Goal: Task Accomplishment & Management: Complete application form

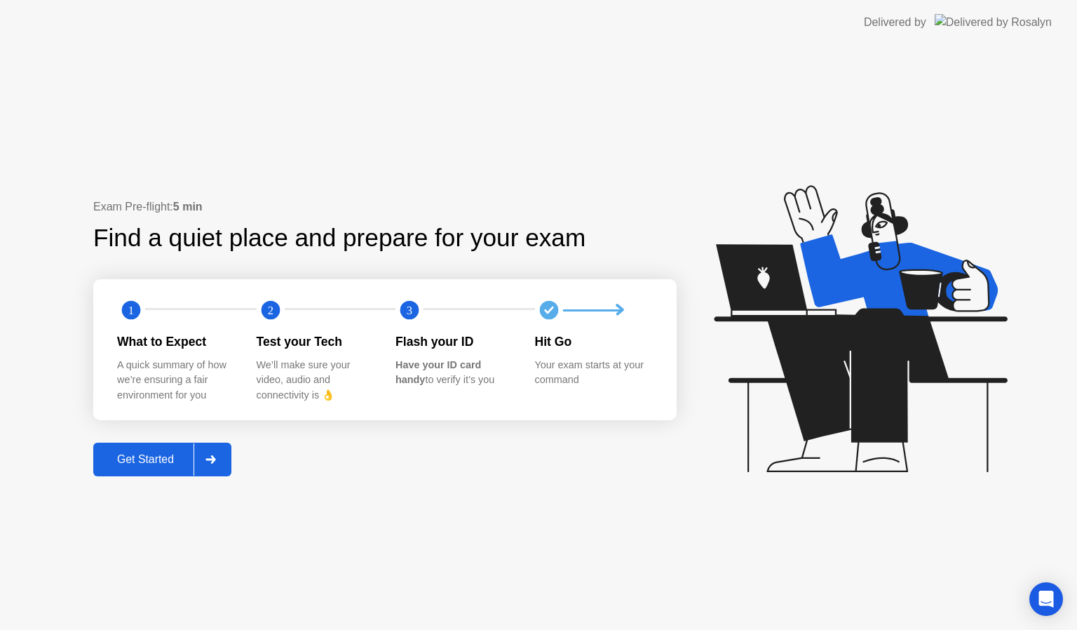
click at [149, 455] on div "Get Started" at bounding box center [146, 459] width 96 height 13
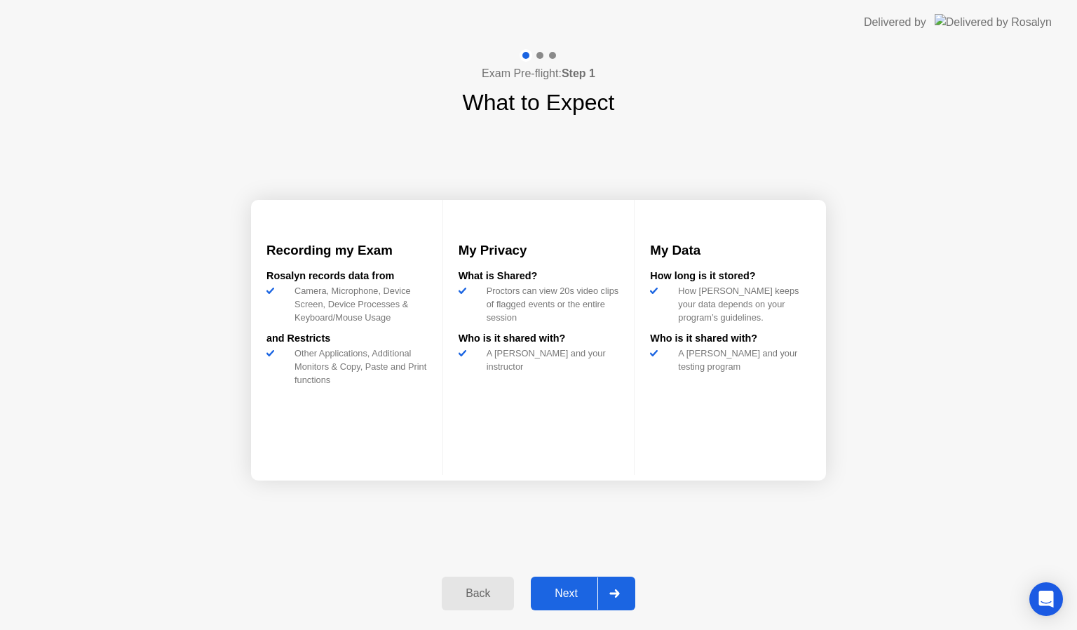
click at [570, 597] on div "Next" at bounding box center [566, 593] width 62 height 13
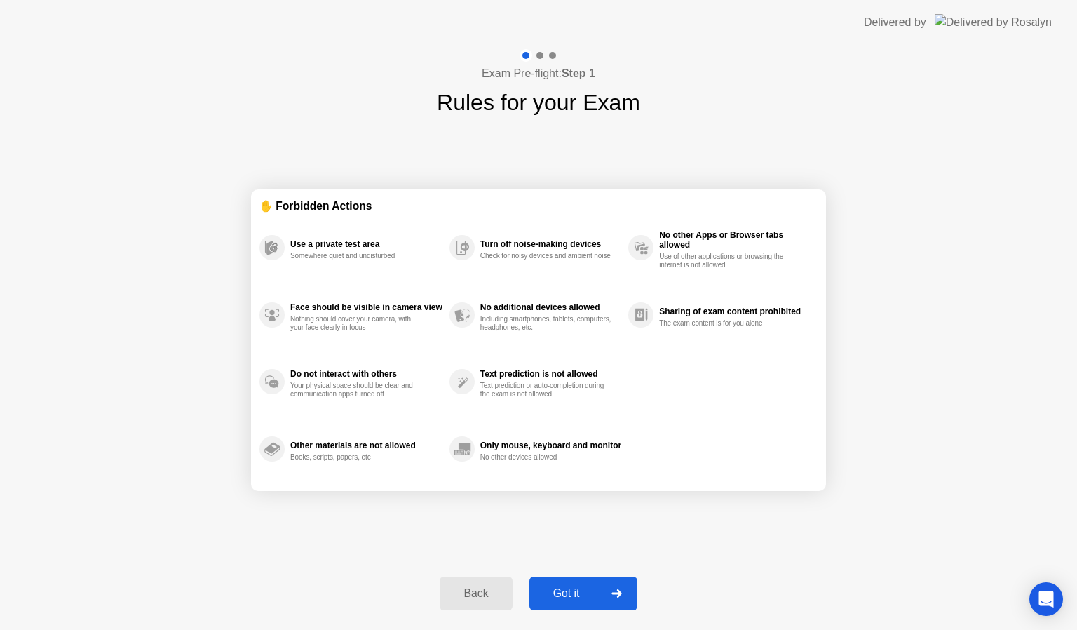
click at [571, 598] on div "Got it" at bounding box center [567, 593] width 66 height 13
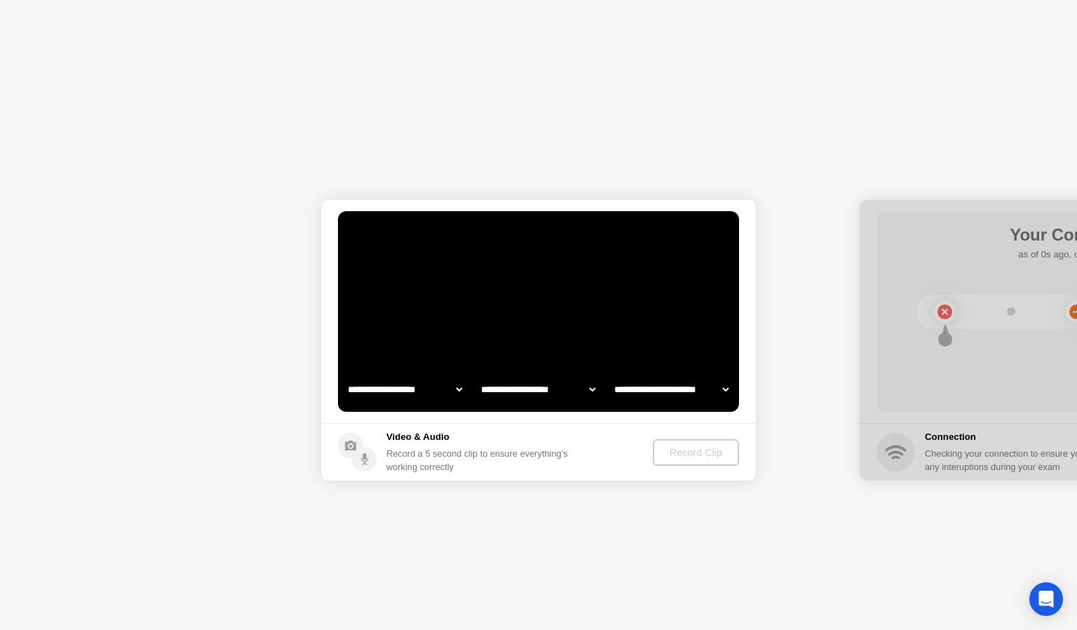
select select "**********"
select select "*******"
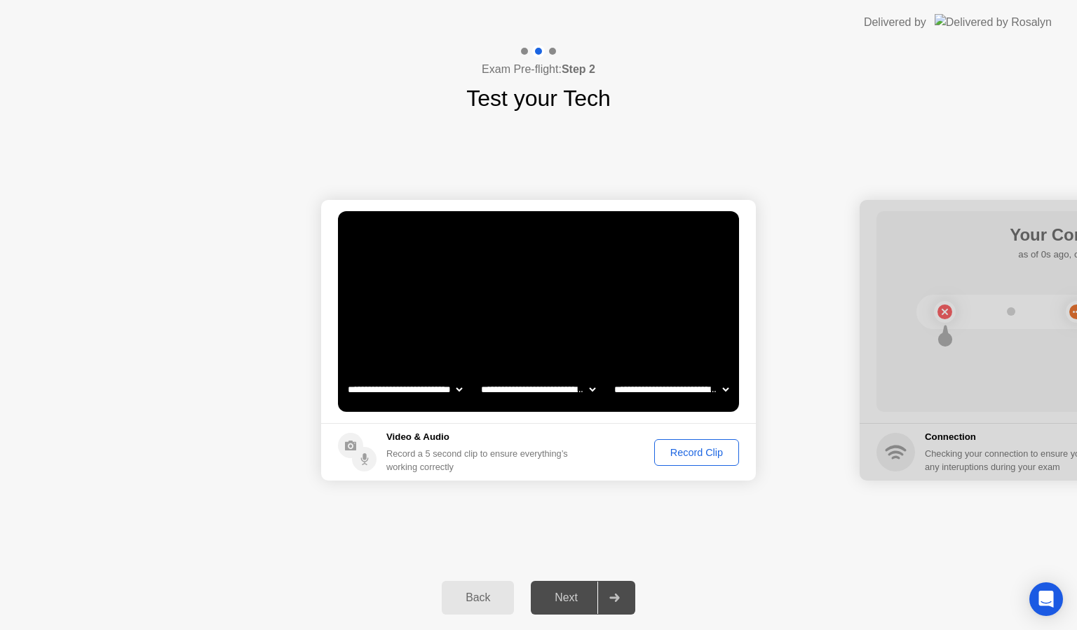
click at [568, 391] on select "**********" at bounding box center [538, 389] width 120 height 28
click at [706, 448] on div "Record Clip" at bounding box center [696, 452] width 75 height 11
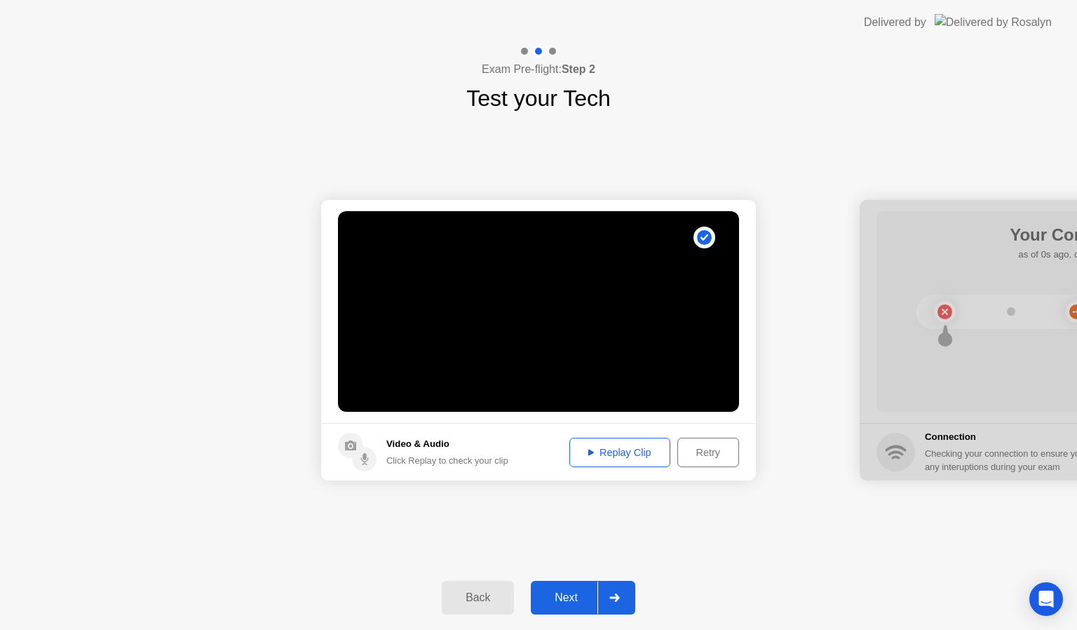
click at [567, 596] on div "Next" at bounding box center [566, 597] width 62 height 13
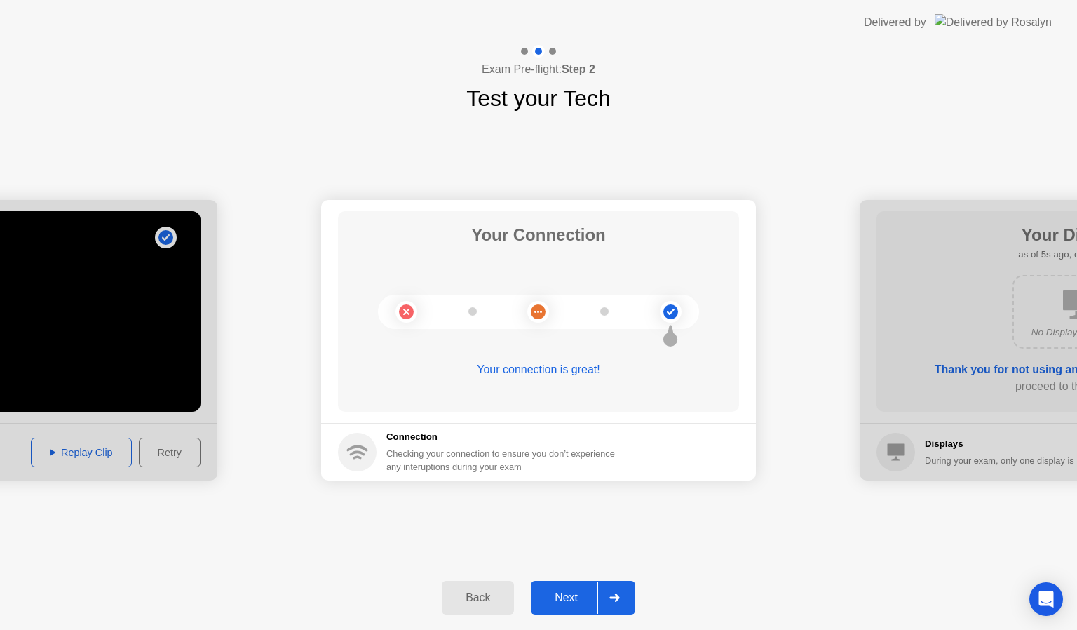
click at [572, 596] on div "Next" at bounding box center [566, 597] width 62 height 13
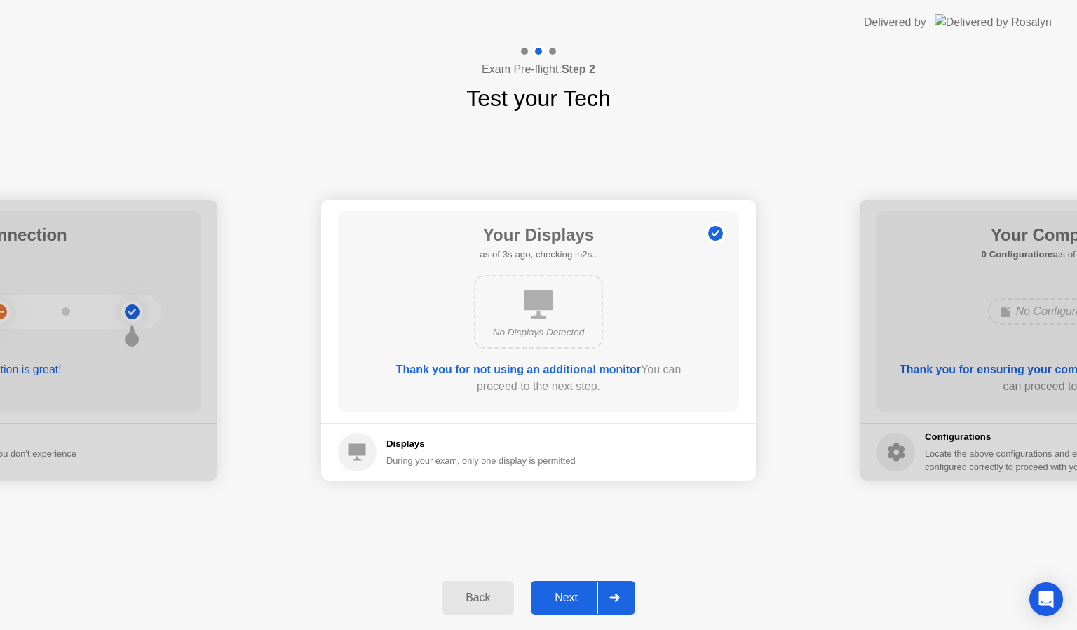
click at [572, 595] on div "Next" at bounding box center [566, 597] width 62 height 13
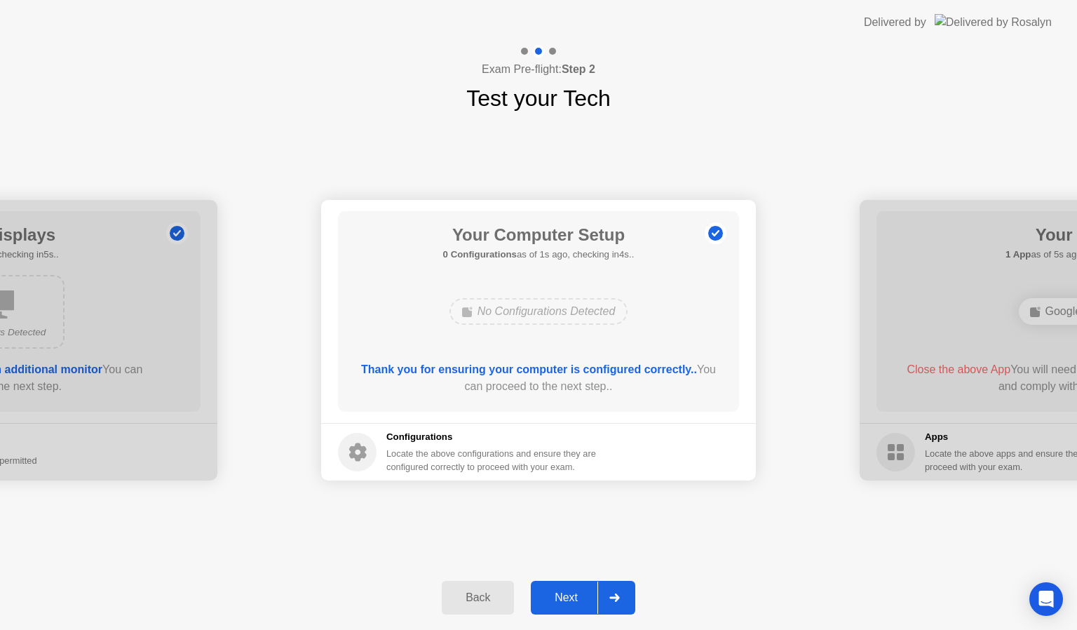
click at [572, 595] on div "Next" at bounding box center [566, 597] width 62 height 13
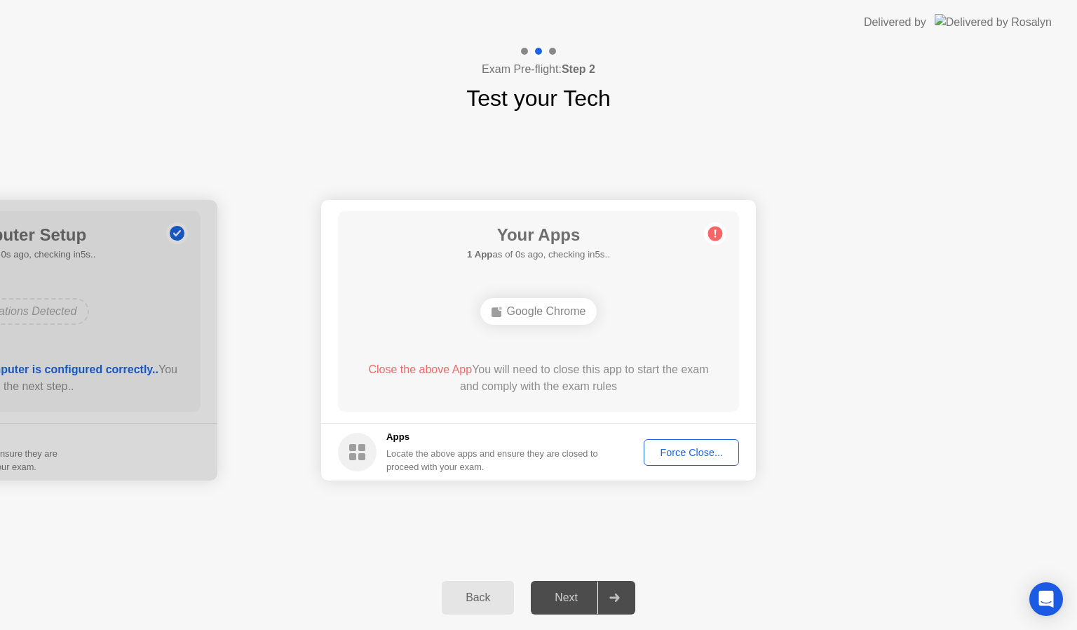
click at [480, 599] on div "Back" at bounding box center [478, 597] width 64 height 13
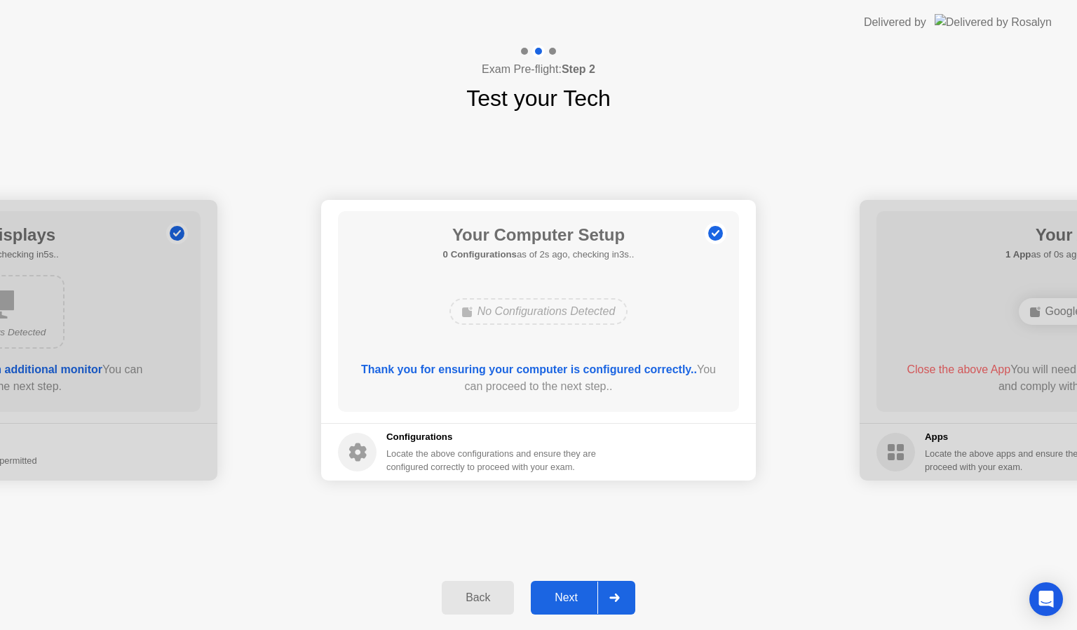
click at [480, 599] on div "Back" at bounding box center [478, 597] width 64 height 13
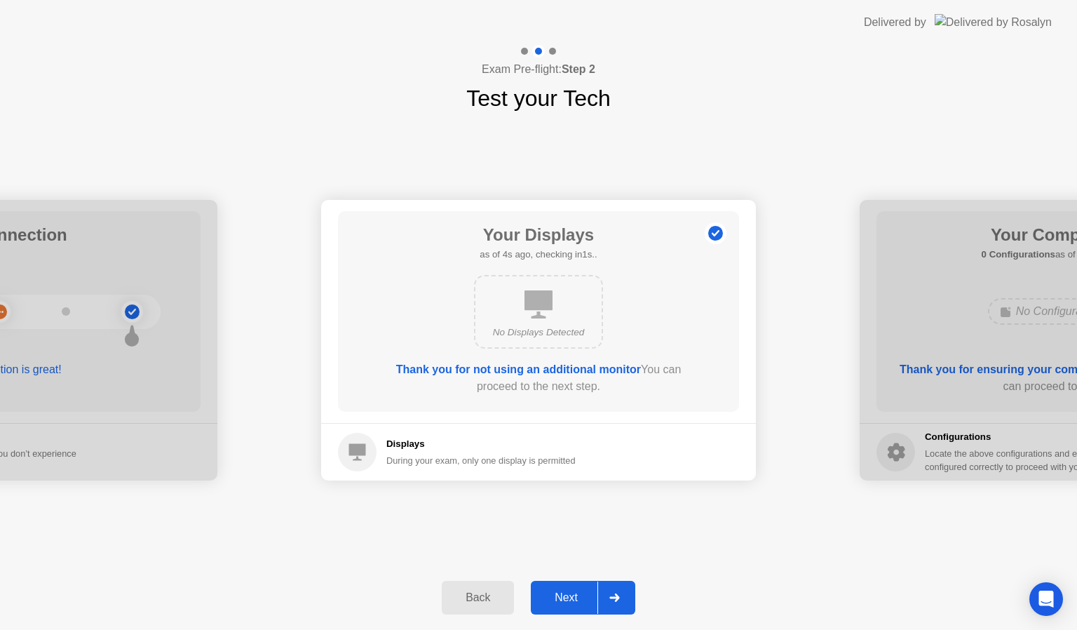
click at [480, 598] on div "Back" at bounding box center [478, 597] width 64 height 13
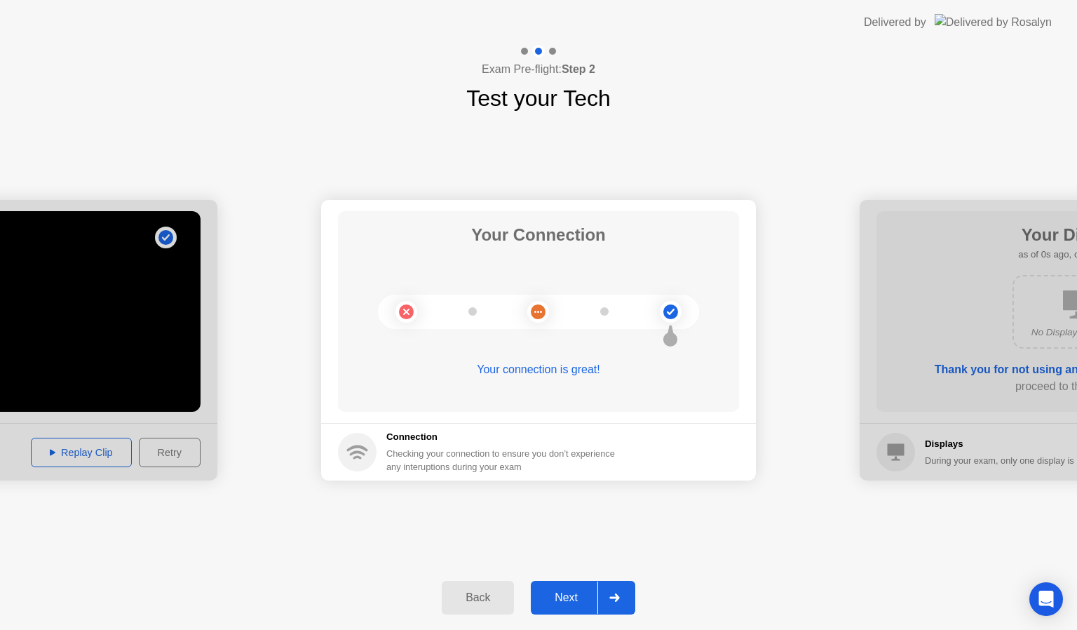
click at [616, 598] on icon at bounding box center [615, 597] width 11 height 8
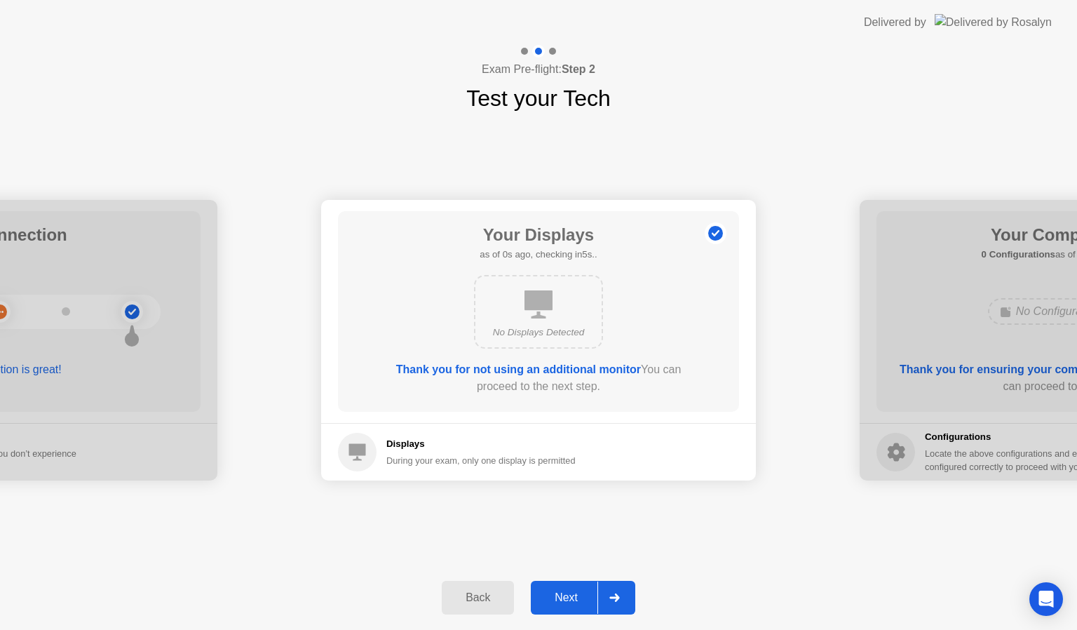
click at [614, 593] on icon at bounding box center [615, 597] width 11 height 8
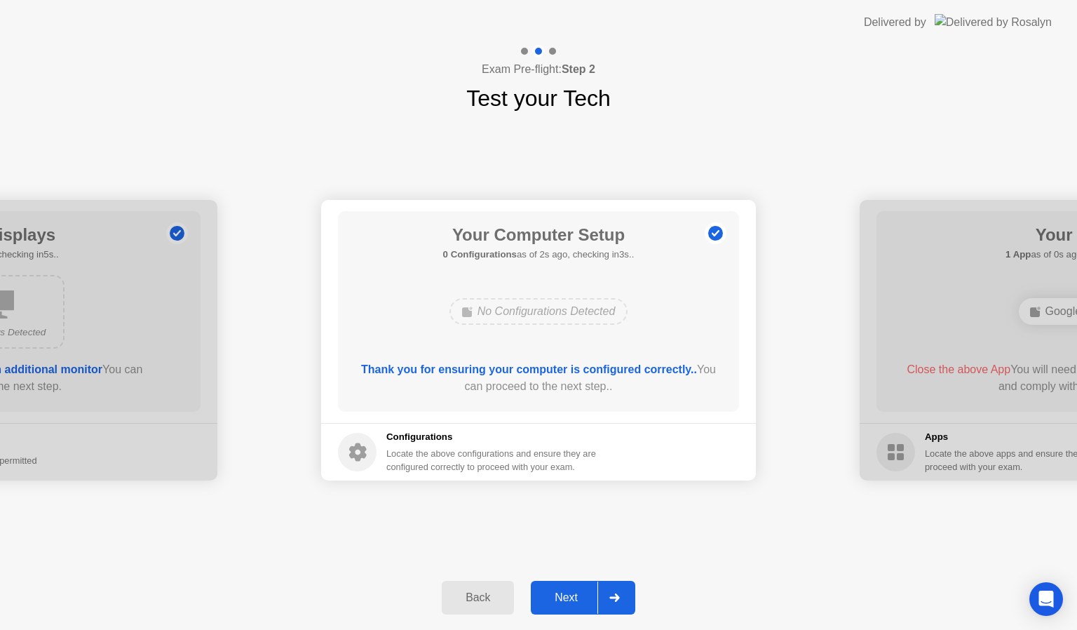
click at [614, 593] on icon at bounding box center [615, 597] width 11 height 8
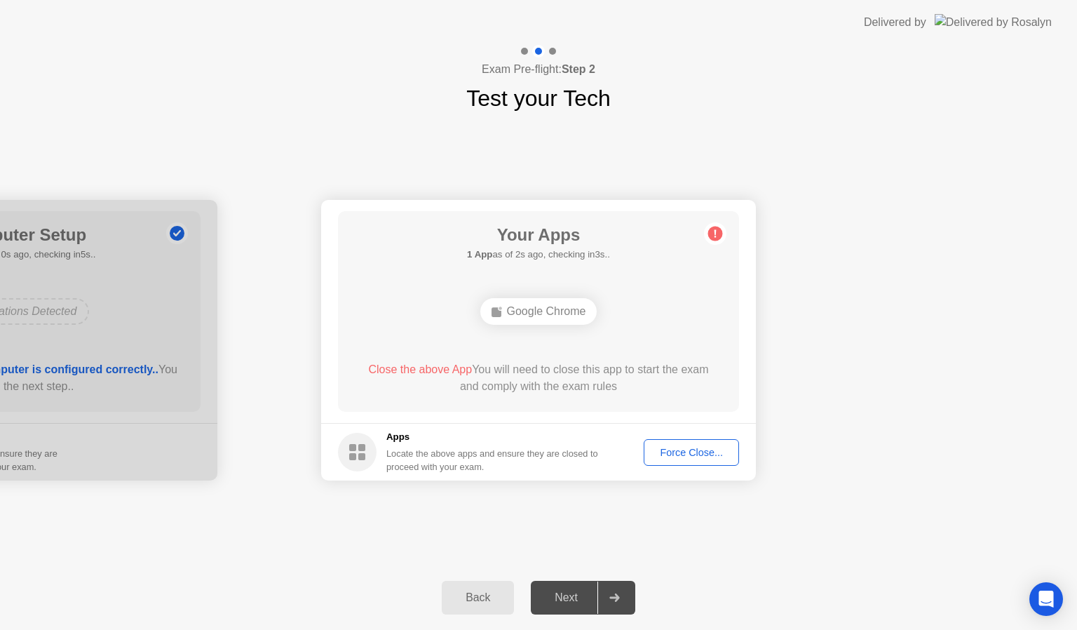
click at [614, 593] on icon at bounding box center [615, 597] width 11 height 8
click at [694, 455] on div "Force Close..." at bounding box center [692, 452] width 86 height 11
click at [574, 600] on div "Next" at bounding box center [566, 597] width 62 height 13
click at [615, 600] on icon at bounding box center [615, 597] width 11 height 8
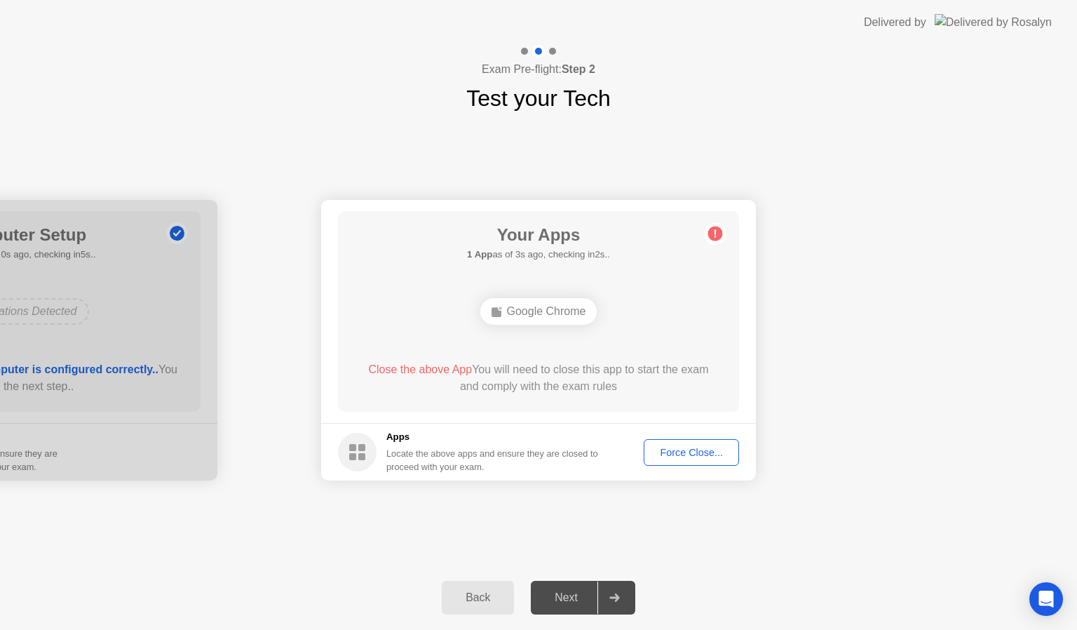
click at [699, 455] on div "Force Close..." at bounding box center [692, 452] width 86 height 11
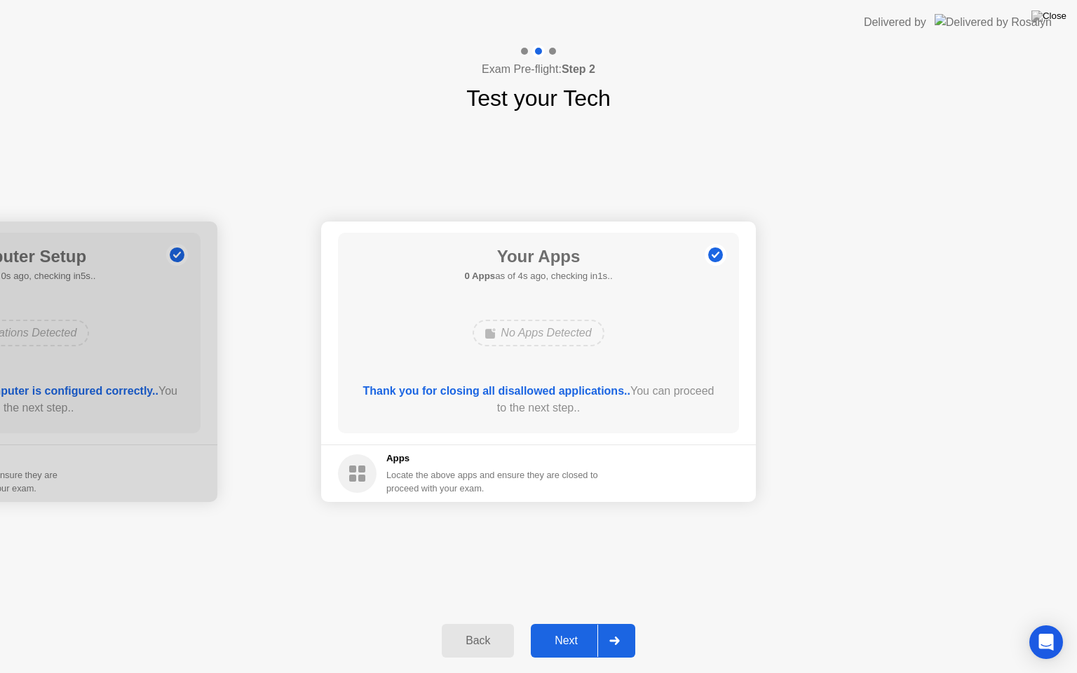
click at [577, 629] on div "Next" at bounding box center [566, 641] width 62 height 13
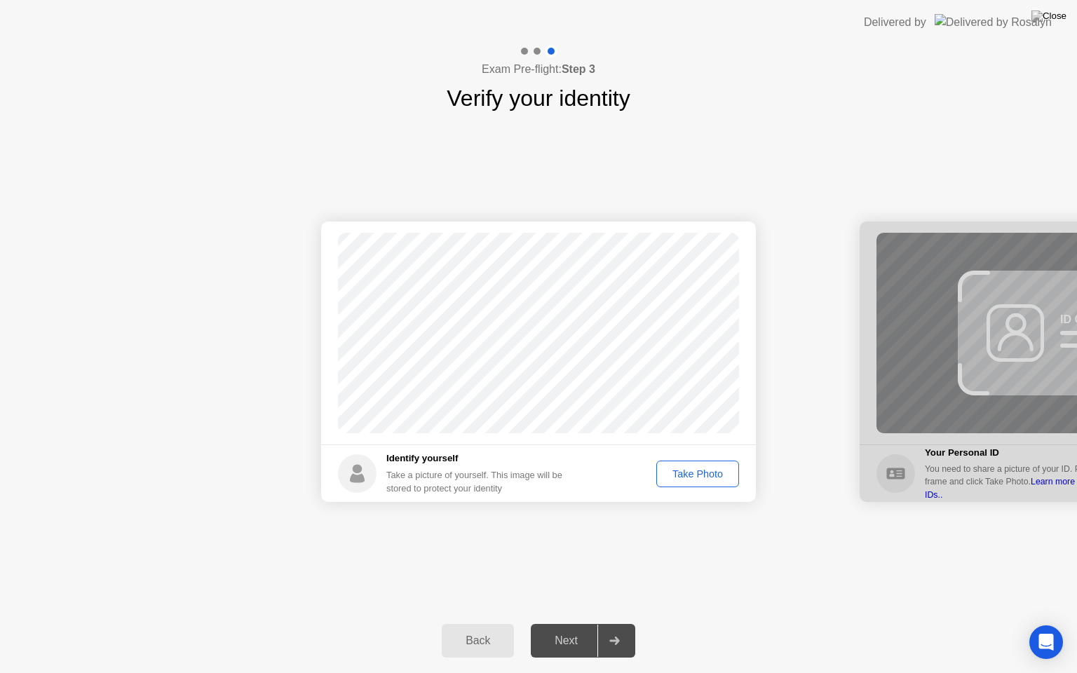
click at [699, 471] on div "Take Photo" at bounding box center [697, 474] width 73 height 11
click at [620, 629] on icon at bounding box center [615, 641] width 11 height 8
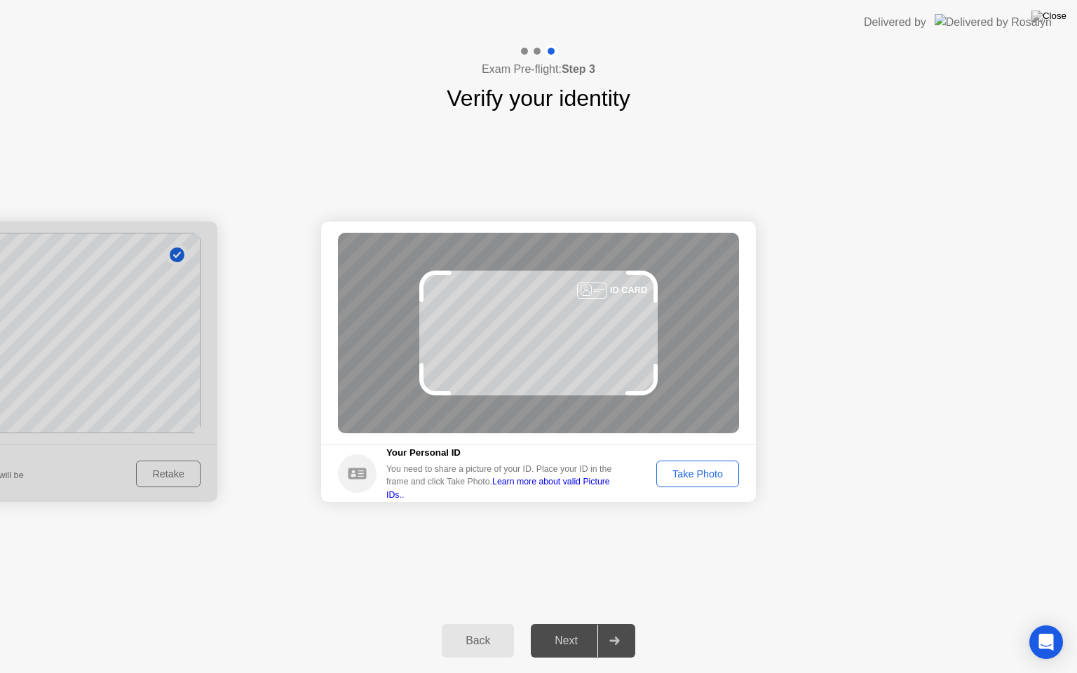
click at [696, 469] on div "Take Photo" at bounding box center [697, 474] width 73 height 11
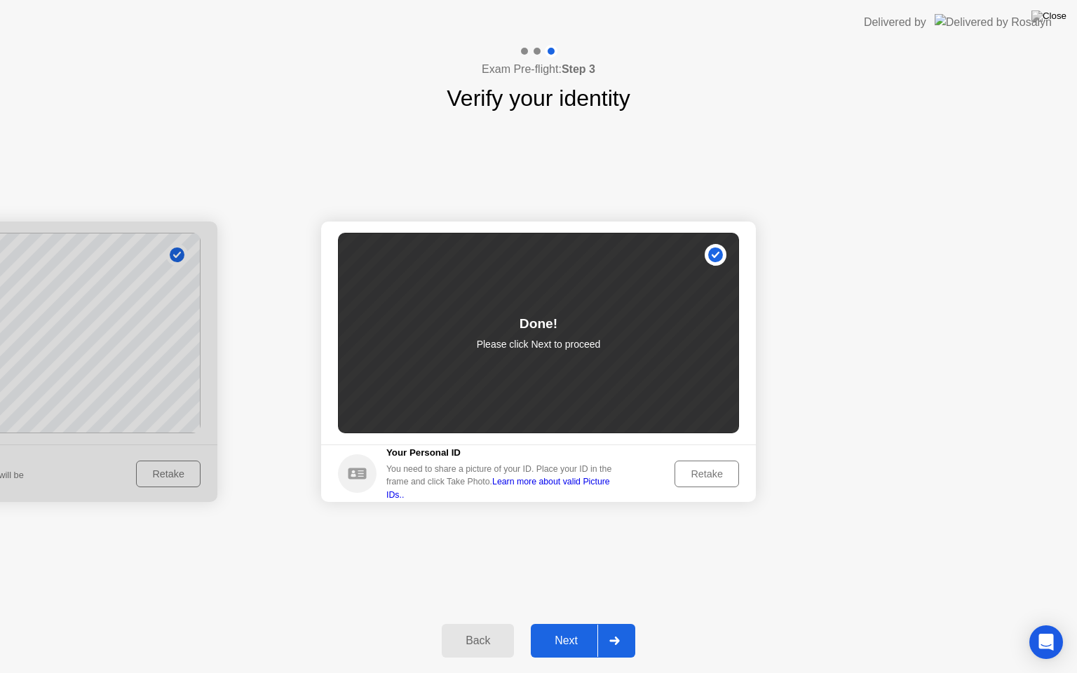
click at [578, 629] on div "Next" at bounding box center [566, 641] width 62 height 13
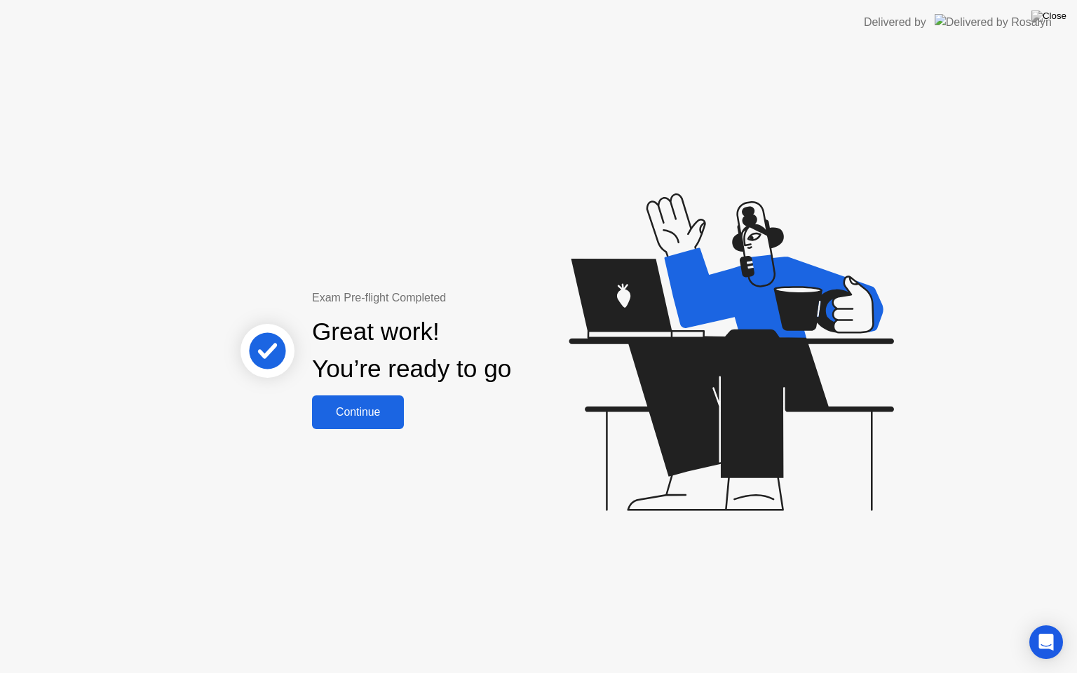
click at [377, 423] on button "Continue" at bounding box center [358, 413] width 92 height 34
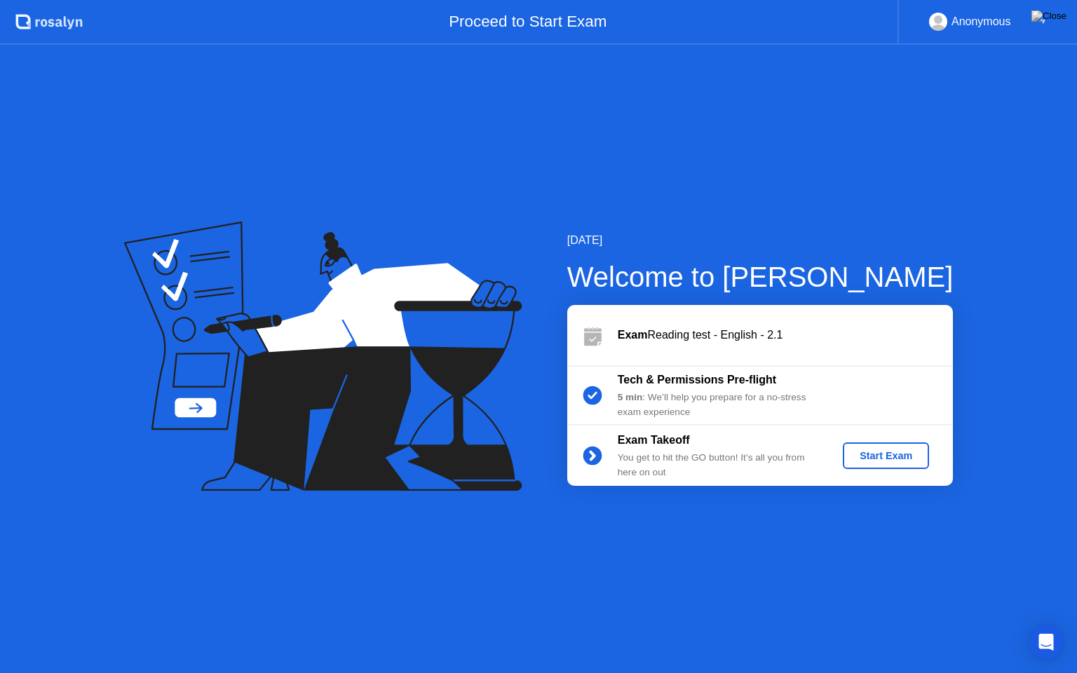
click at [893, 454] on div "Start Exam" at bounding box center [886, 455] width 75 height 11
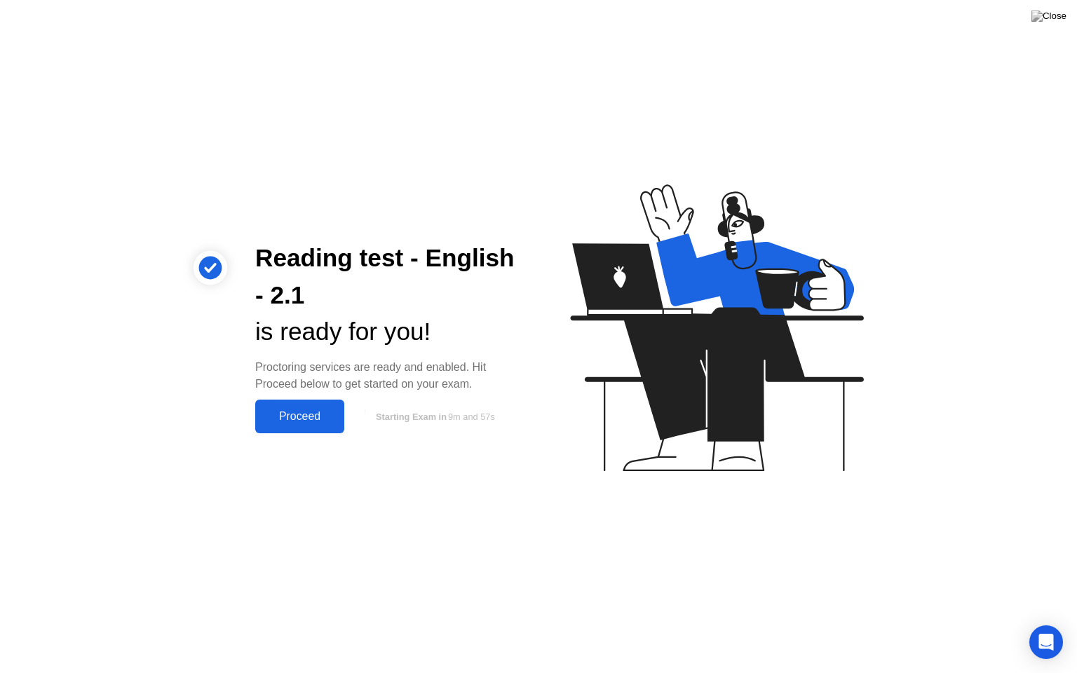
click at [297, 426] on button "Proceed" at bounding box center [299, 417] width 89 height 34
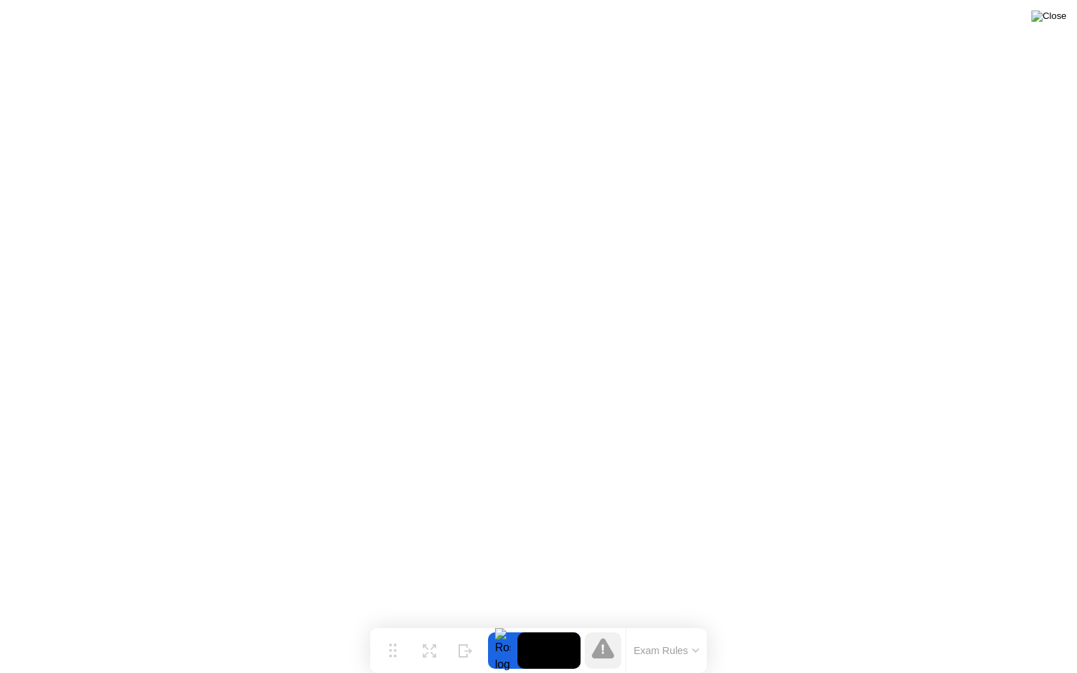
click at [1061, 22] on img at bounding box center [1049, 16] width 35 height 11
